Goal: Task Accomplishment & Management: Use online tool/utility

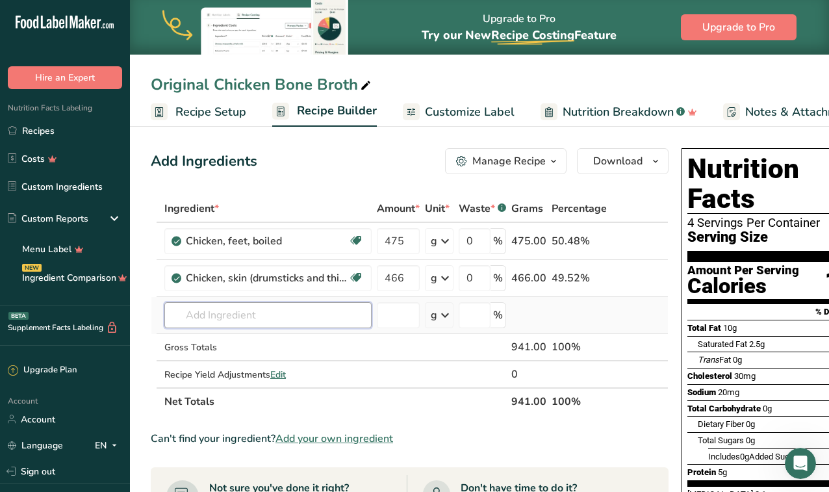
click at [235, 320] on input "text" at bounding box center [267, 315] width 207 height 26
click at [403, 249] on input "475" at bounding box center [398, 241] width 43 height 26
type input "4"
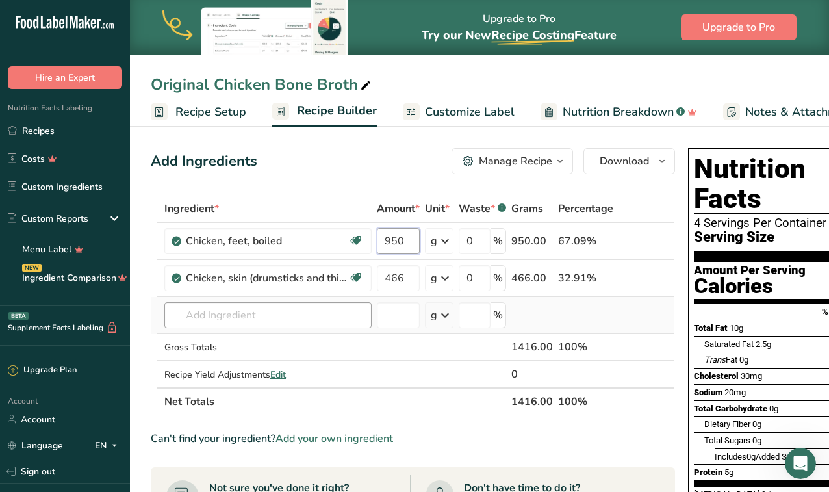
type input "950"
click at [299, 308] on div "Ingredient * Amount * Unit * Waste * .a-a{fill:#347362;}.b-a{fill:#fff;} Grams …" at bounding box center [413, 305] width 524 height 220
click at [244, 315] on input "text" at bounding box center [267, 315] width 207 height 26
click at [281, 373] on span "Edit" at bounding box center [278, 374] width 16 height 12
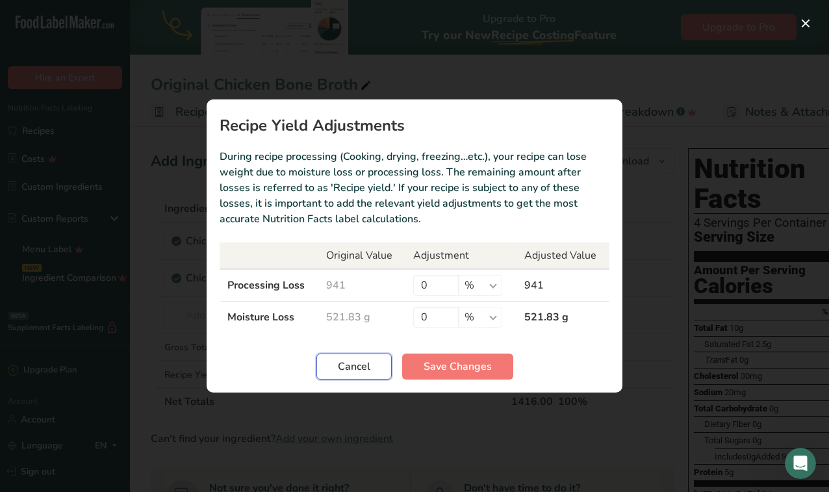
click at [325, 366] on button "Cancel" at bounding box center [353, 366] width 75 height 26
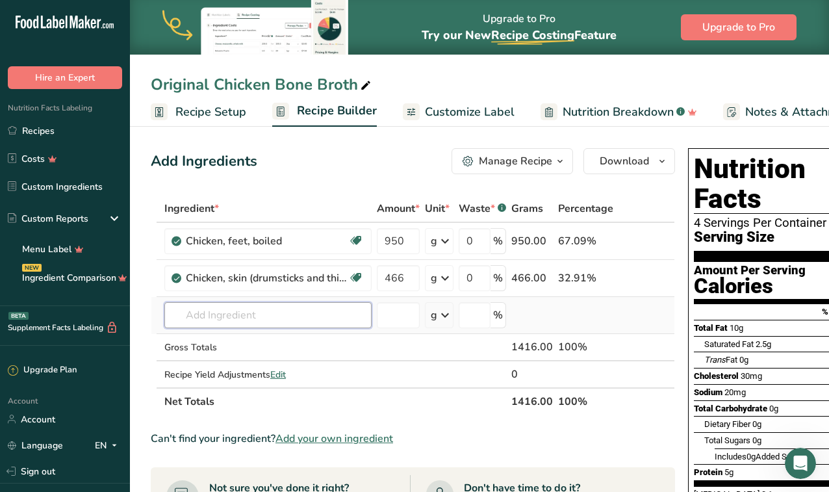
click at [271, 312] on input "text" at bounding box center [267, 315] width 207 height 26
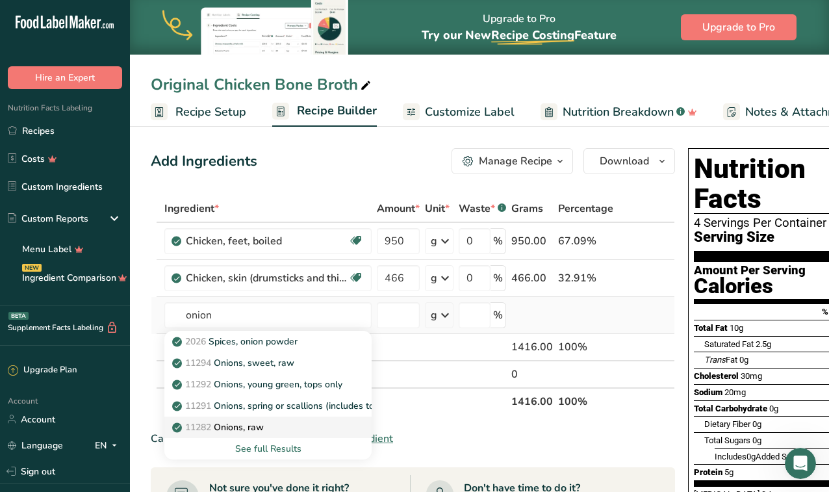
click at [268, 423] on div "11282 Onions, raw" at bounding box center [258, 427] width 166 height 14
type input "Onions, raw"
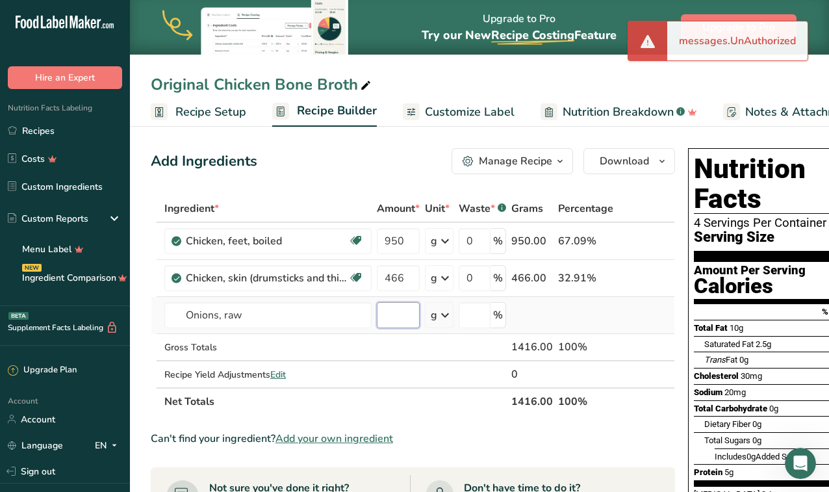
click at [403, 317] on input "number" at bounding box center [398, 315] width 43 height 26
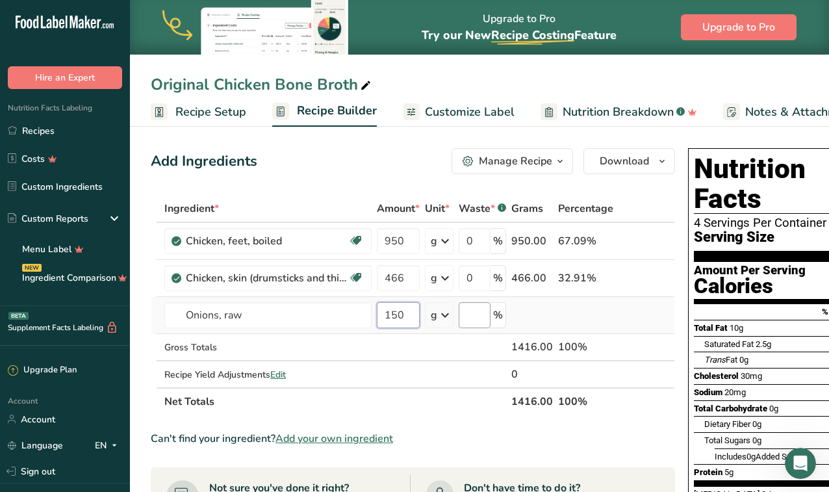
type input "150"
click at [285, 318] on input "Onions, raw" at bounding box center [267, 315] width 207 height 26
click at [304, 316] on input "Onions, raw" at bounding box center [267, 315] width 207 height 26
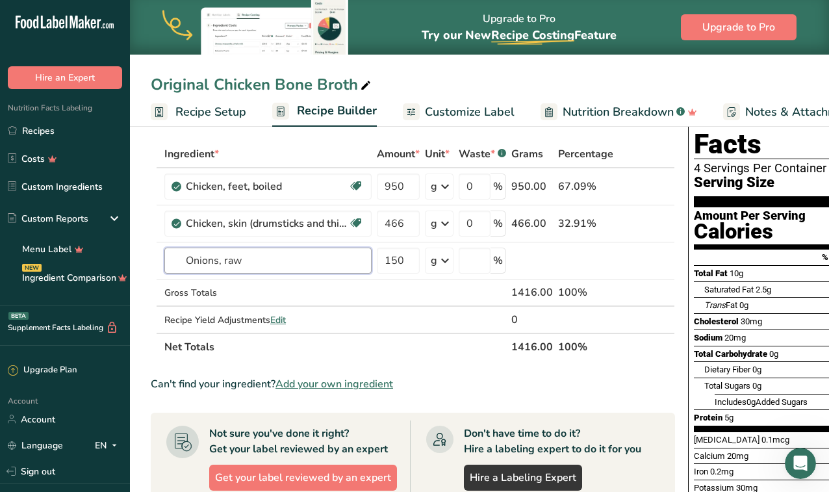
scroll to position [57, 0]
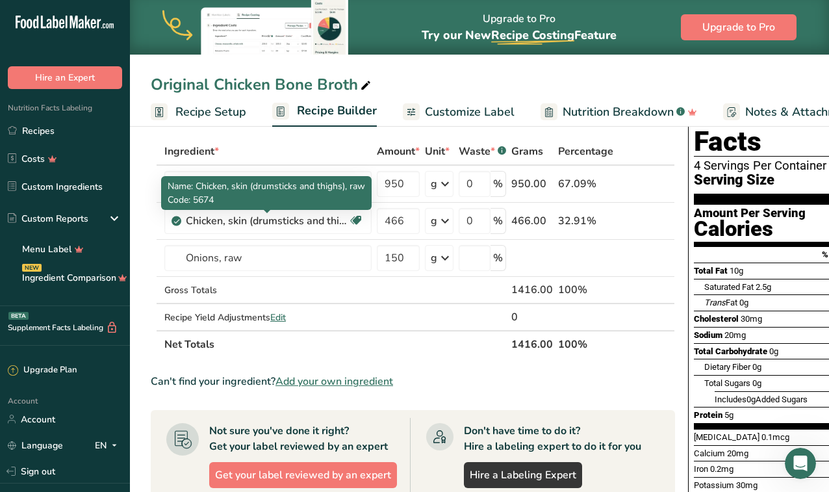
click at [231, 189] on span "Name: Chicken, skin (drumsticks and thighs), raw" at bounding box center [266, 186] width 197 height 12
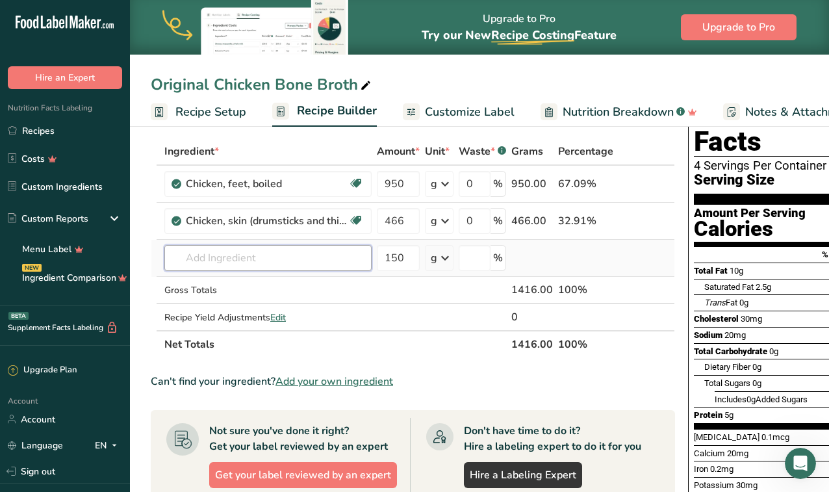
click at [279, 266] on input "text" at bounding box center [267, 258] width 207 height 26
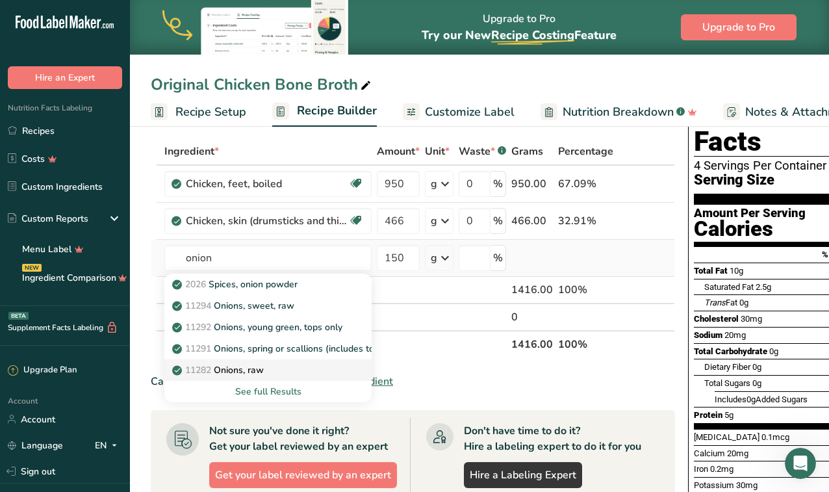
click at [248, 371] on p "11282 Onions, raw" at bounding box center [219, 370] width 89 height 14
type input "Onions, raw"
